Goal: Task Accomplishment & Management: Use online tool/utility

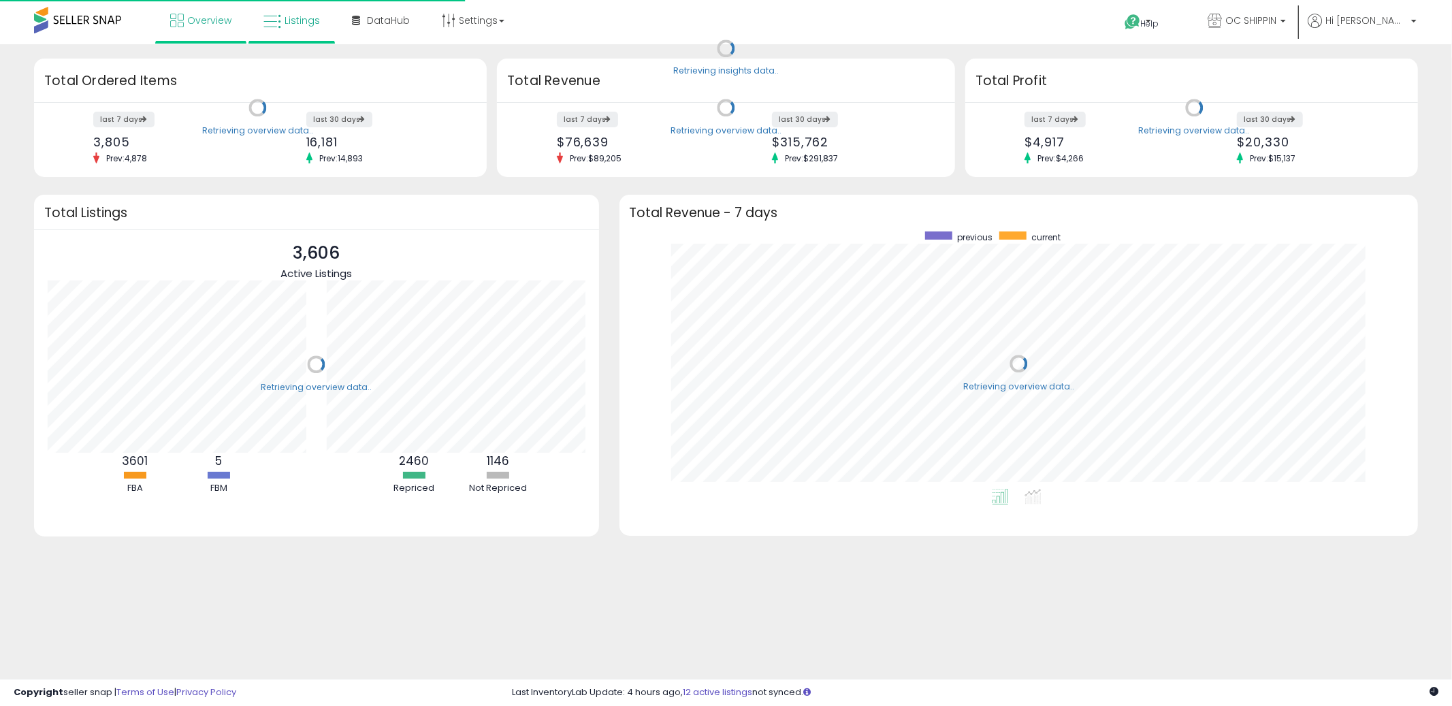
scroll to position [257, 772]
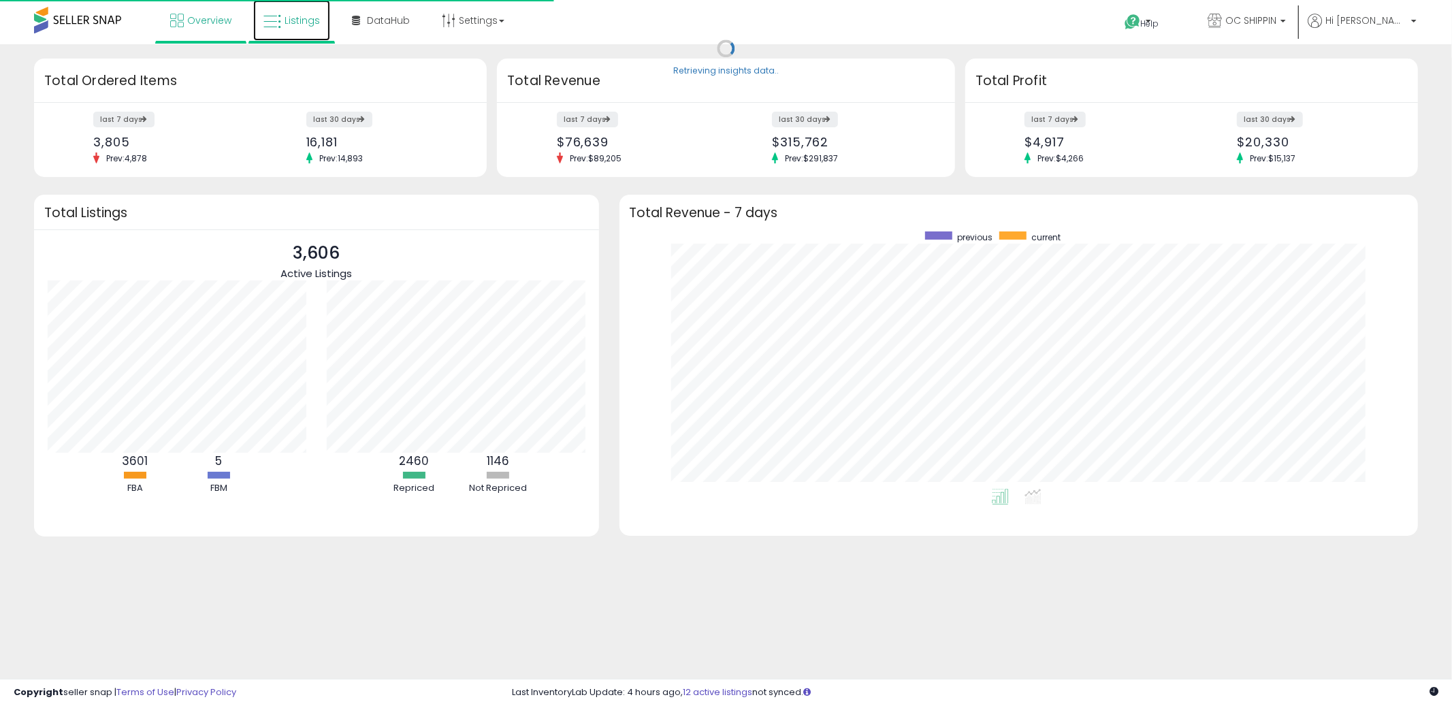
click at [302, 29] on link "Listings" at bounding box center [291, 20] width 77 height 41
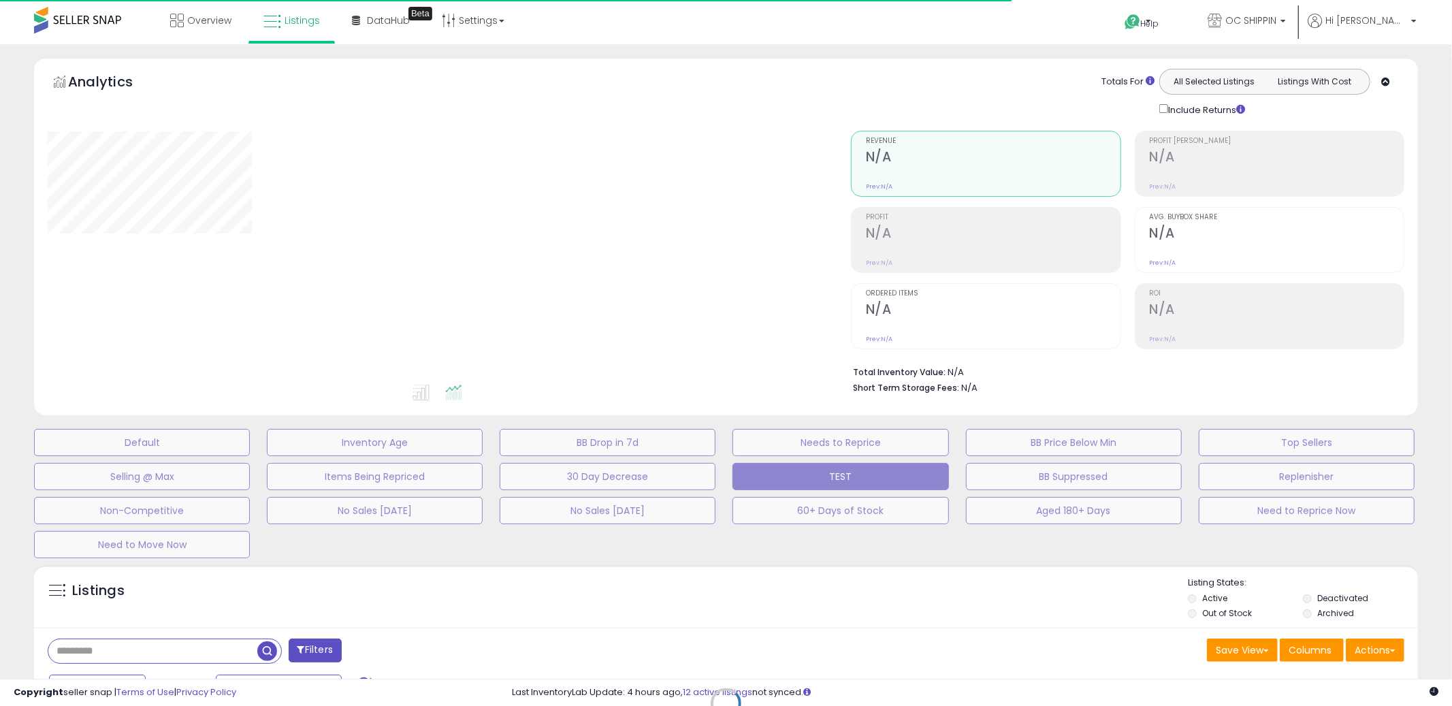
click at [165, 647] on div "Retrieving listings data.." at bounding box center [726, 713] width 1404 height 310
click at [151, 650] on div "Retrieving listings data.." at bounding box center [726, 713] width 1404 height 310
click at [150, 651] on div "Retrieving listings data.." at bounding box center [726, 713] width 1404 height 310
click at [146, 652] on div "Retrieving listings data.." at bounding box center [726, 713] width 1404 height 310
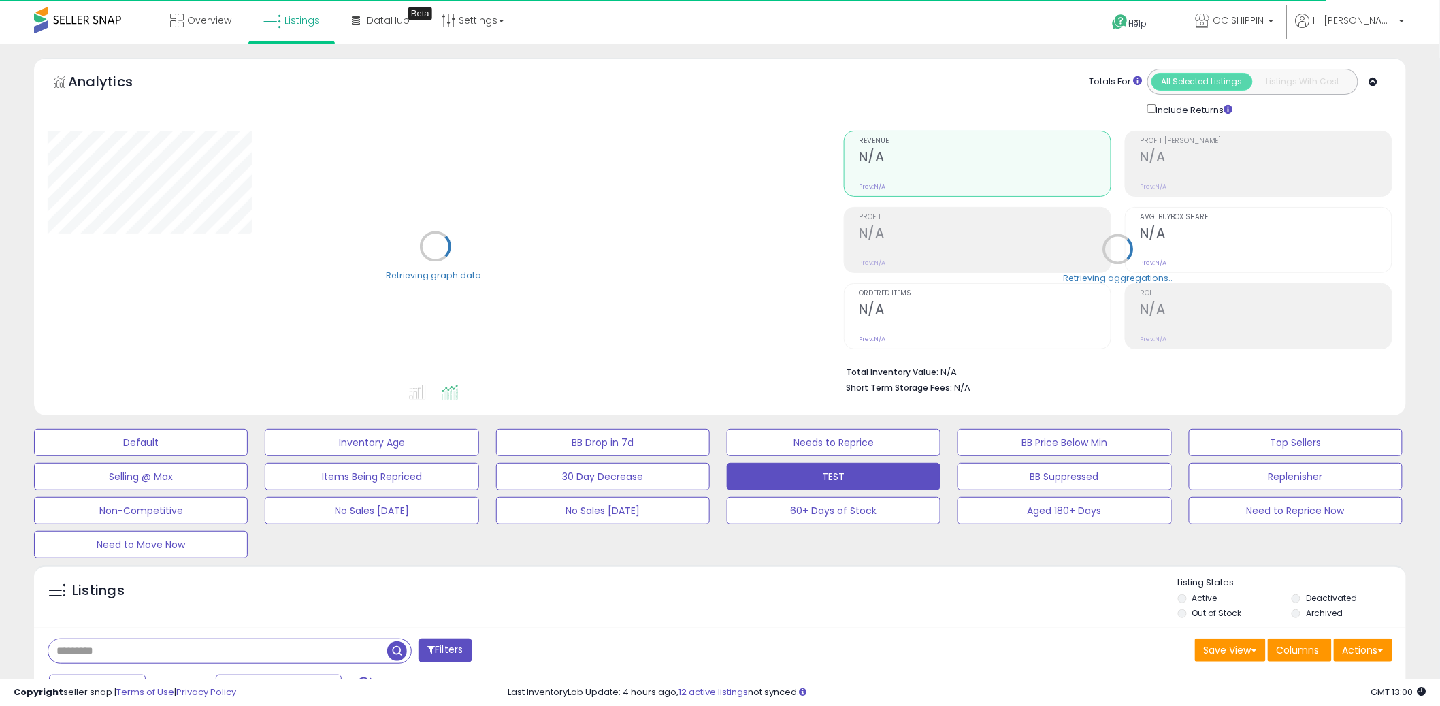
click at [146, 652] on input "text" at bounding box center [217, 651] width 339 height 24
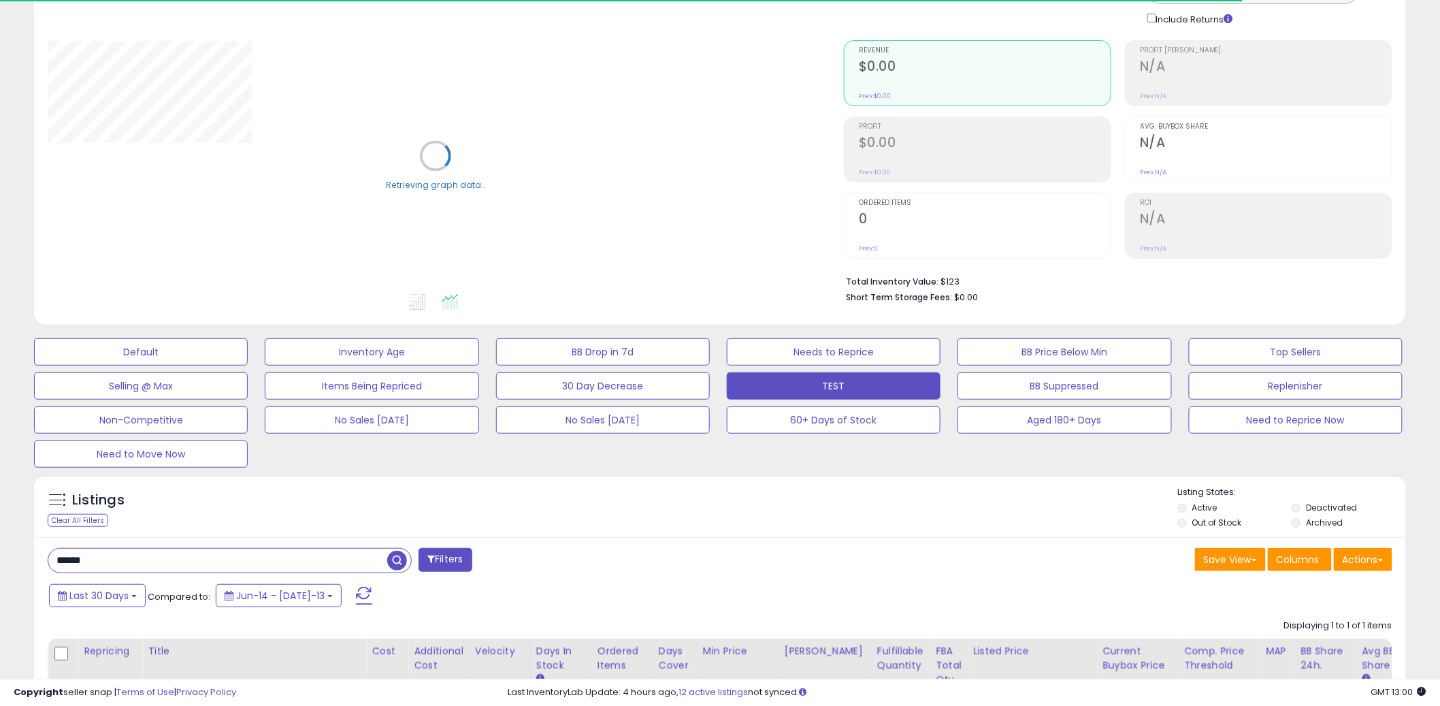
scroll to position [325, 0]
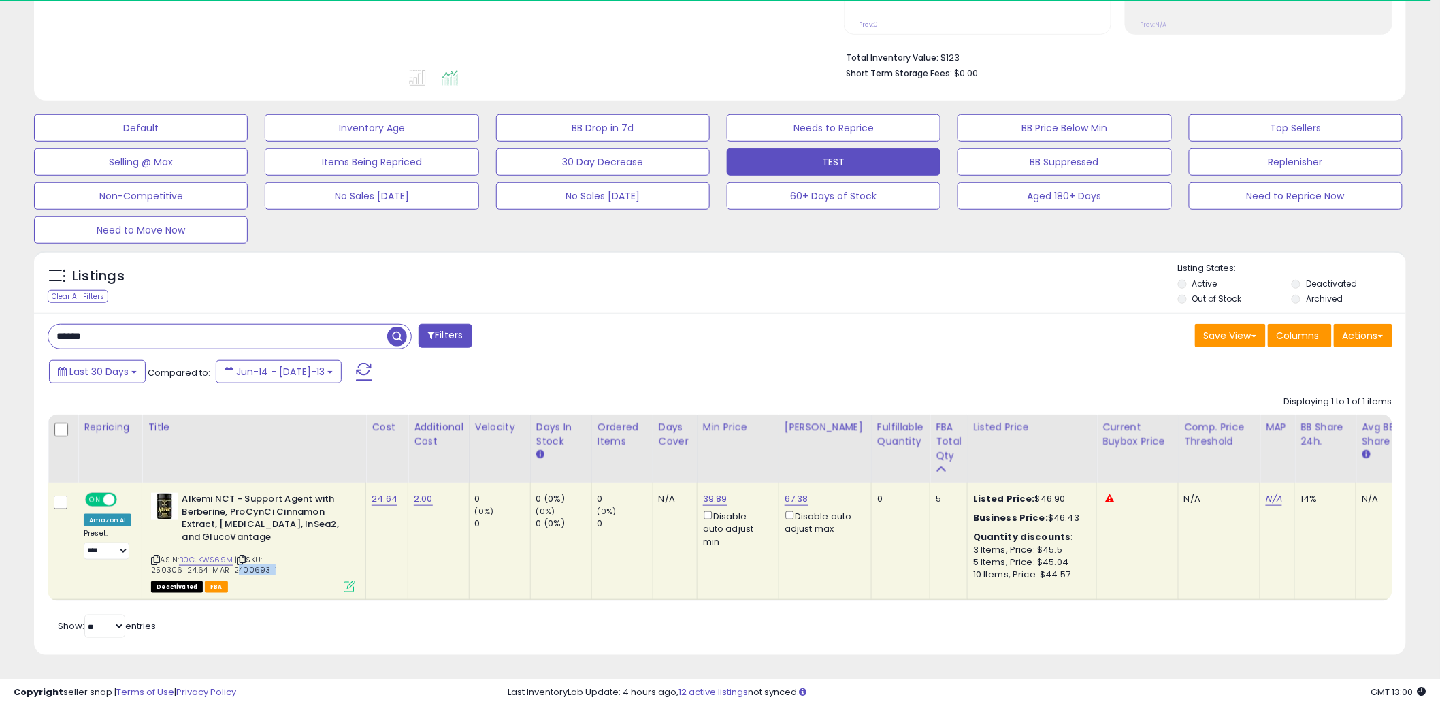
drag, startPoint x: 260, startPoint y: 560, endPoint x: 229, endPoint y: 560, distance: 30.6
click at [229, 560] on span "| SKU: 250306_24.64_MAR_2400693_1" at bounding box center [214, 564] width 126 height 20
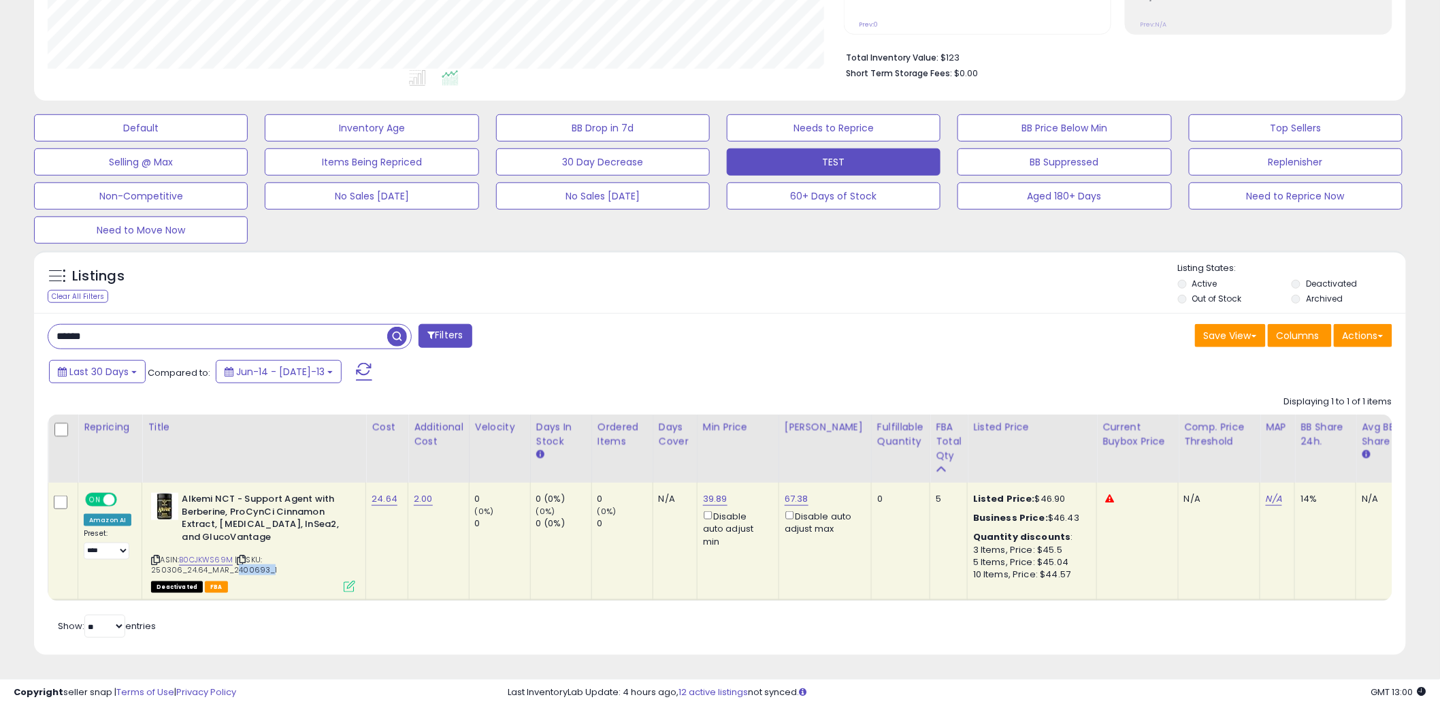
scroll to position [279, 796]
copy span "2400693"
paste input "******"
type input "**********"
click at [259, 581] on div "Deactivated FBA" at bounding box center [253, 586] width 204 height 10
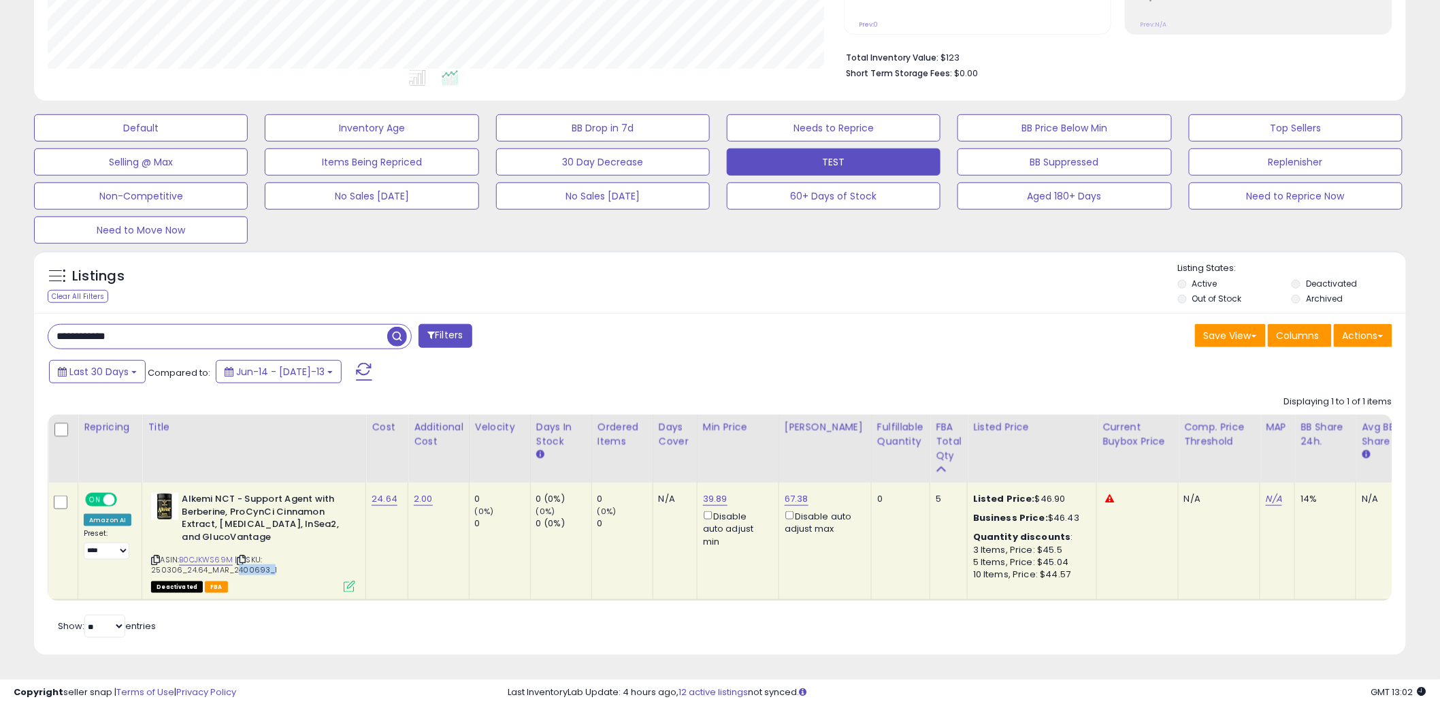
drag, startPoint x: 259, startPoint y: 560, endPoint x: 229, endPoint y: 559, distance: 30.0
click at [229, 559] on span "| SKU: 250306_24.64_MAR_2400693_1" at bounding box center [214, 564] width 126 height 20
copy span "2400693"
click at [282, 331] on input "**********" at bounding box center [217, 337] width 339 height 24
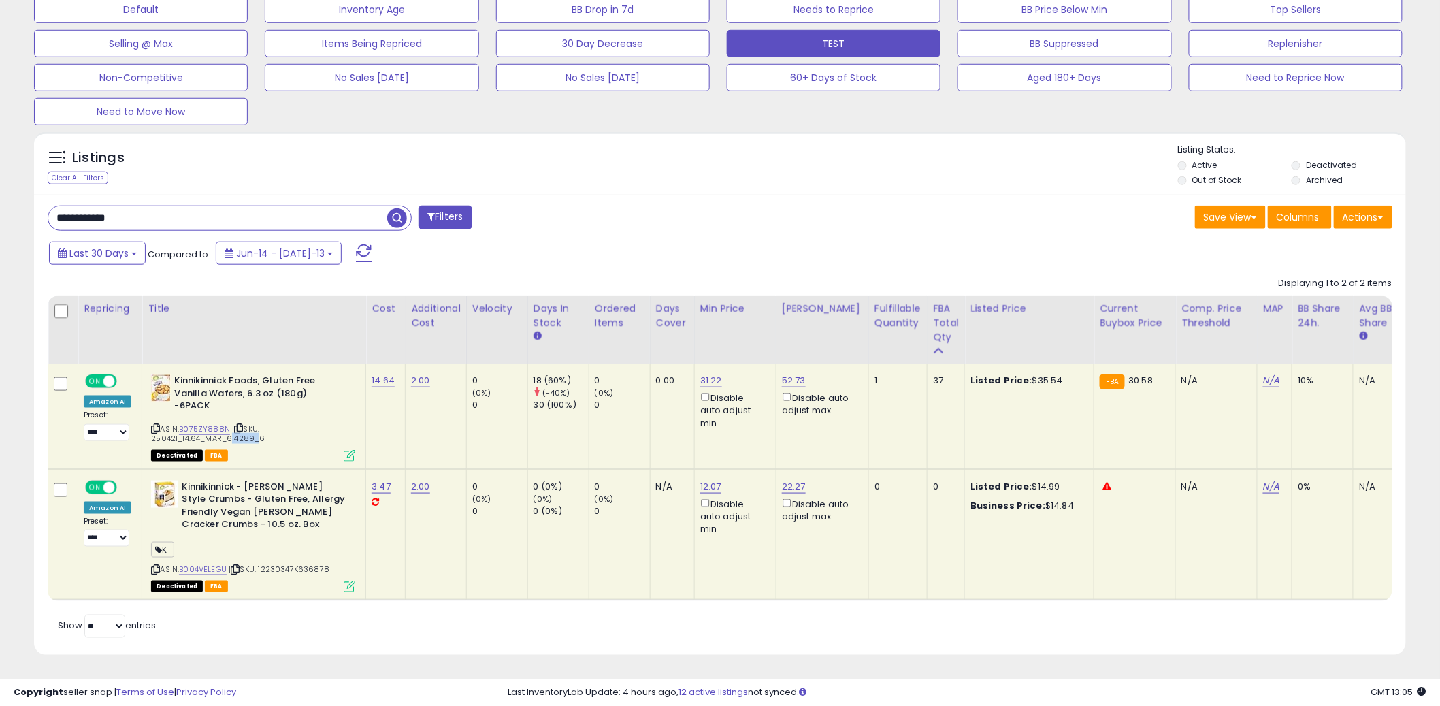
drag, startPoint x: 250, startPoint y: 425, endPoint x: 224, endPoint y: 429, distance: 26.1
click at [224, 429] on span "| SKU: 250421_14.64_MAR_614289_6" at bounding box center [208, 433] width 114 height 20
copy span "614289"
drag, startPoint x: 336, startPoint y: 563, endPoint x: 299, endPoint y: 562, distance: 36.8
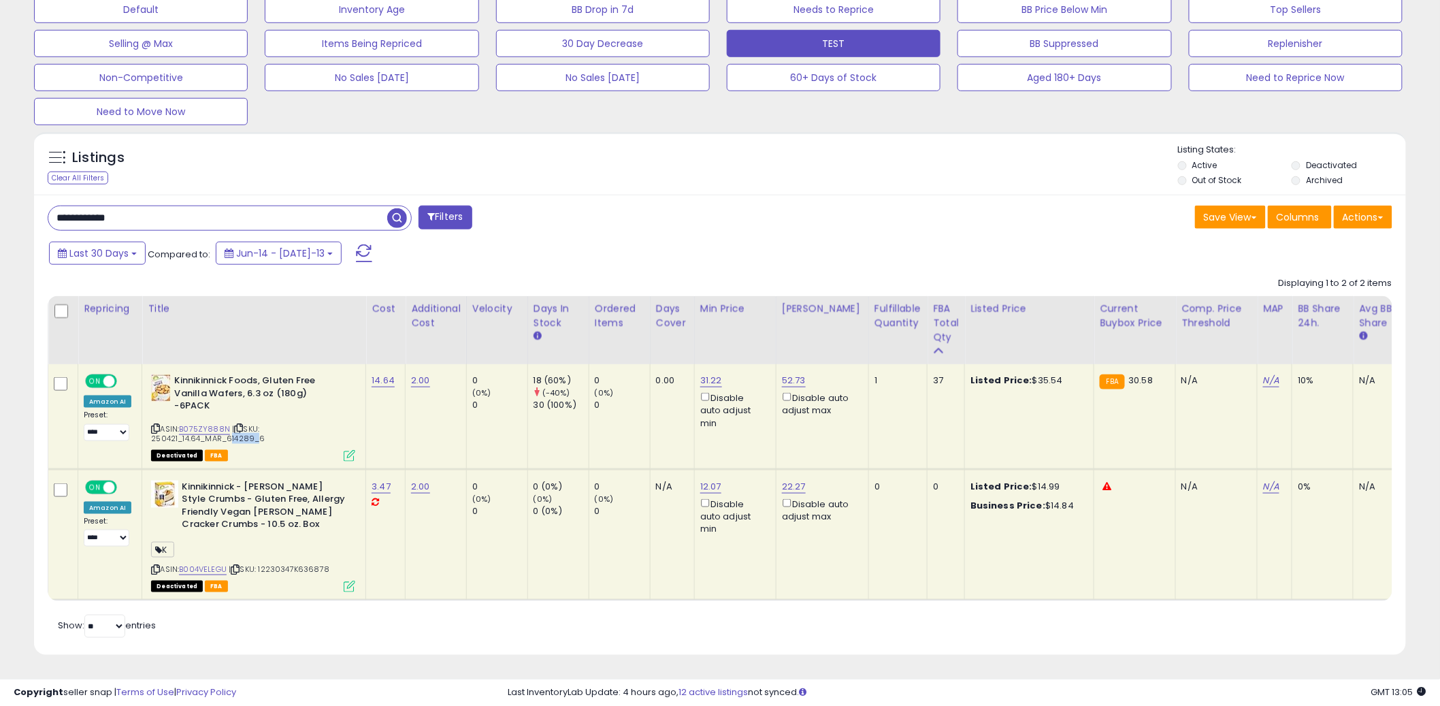
click at [299, 562] on div "ASIN: B004VELEGU | SKU: 12230347K636878 Deactivated FBA" at bounding box center [253, 536] width 204 height 110
copy span "636878"
click at [665, 240] on div "Last 30 Days Compared to: Jun-14 - Jul-13" at bounding box center [550, 255] width 1009 height 31
